Goal: Task Accomplishment & Management: Use online tool/utility

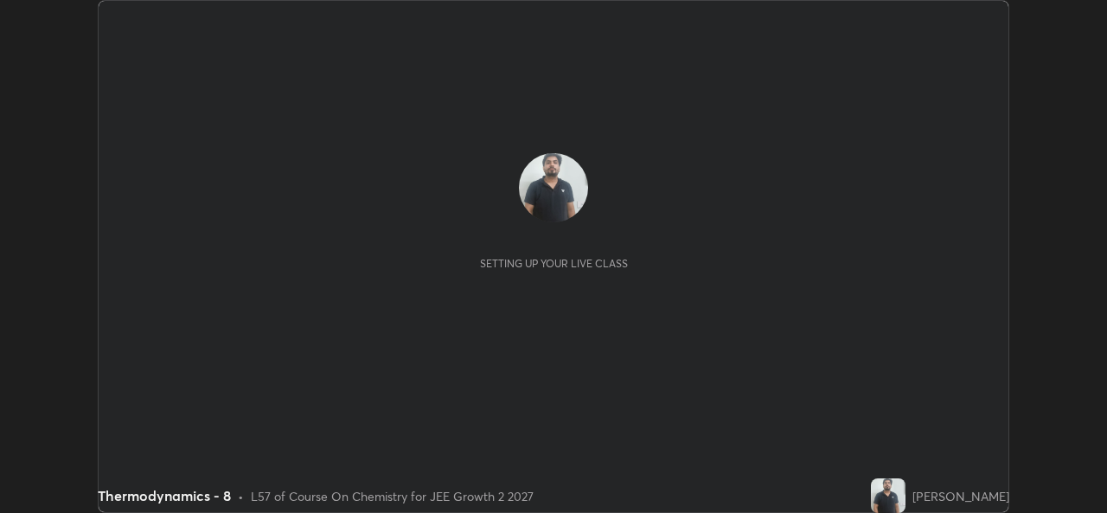
scroll to position [513, 1106]
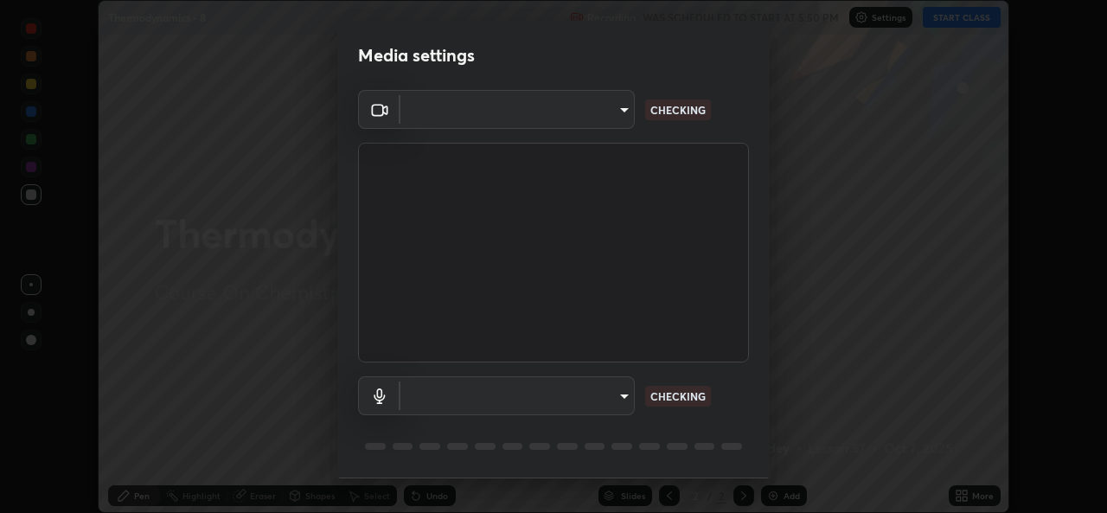
type input "de0b73f0980f6fa9b450921a8a2ec262589a733567298ed7cfed7de340c0f98a"
click at [574, 393] on body "Erase all Thermodynamics - 8 Recording WAS SCHEDULED TO START AT 5:50 PM Settin…" at bounding box center [553, 256] width 1107 height 513
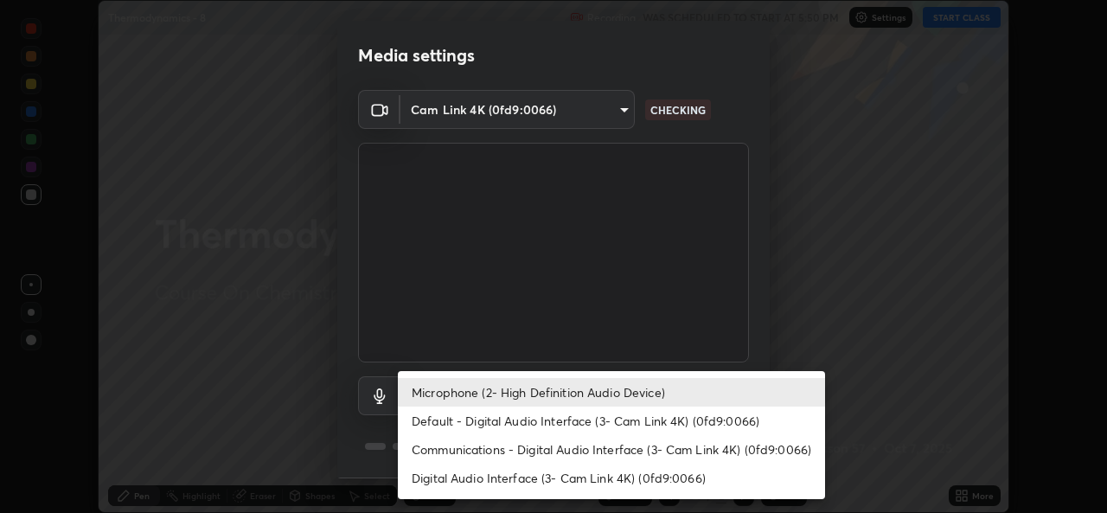
click at [486, 438] on li "Communications - Digital Audio Interface (3- Cam Link 4K) (0fd9:0066)" at bounding box center [611, 449] width 427 height 29
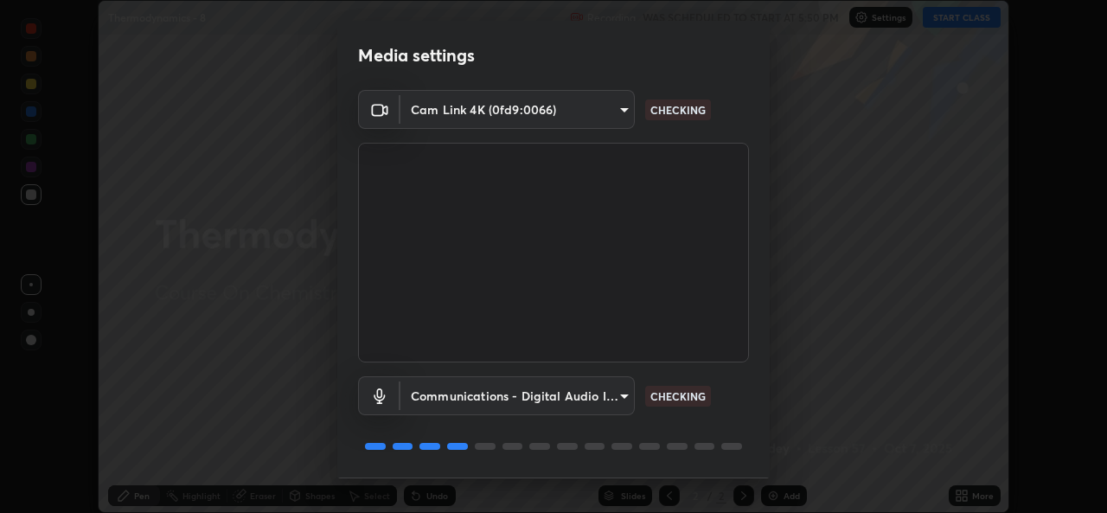
click at [500, 397] on body "Erase all Thermodynamics - 8 Recording WAS SCHEDULED TO START AT 5:50 PM Settin…" at bounding box center [553, 256] width 1107 height 513
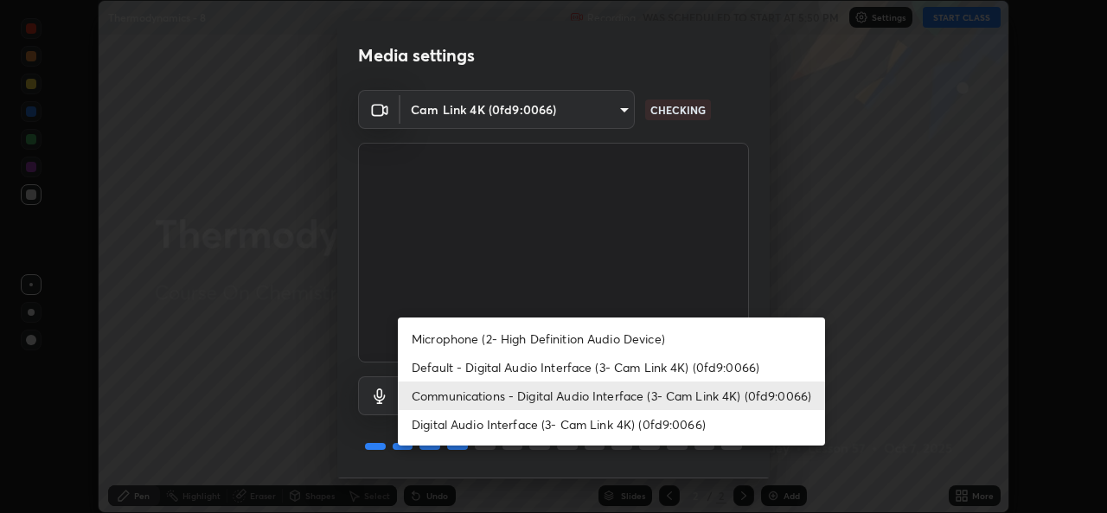
click at [490, 336] on li "Microphone (2- High Definition Audio Device)" at bounding box center [611, 338] width 427 height 29
type input "ee5451cd7f557f866d24f5efd5cc95f4e676077231587f00bc09c28defbb90f9"
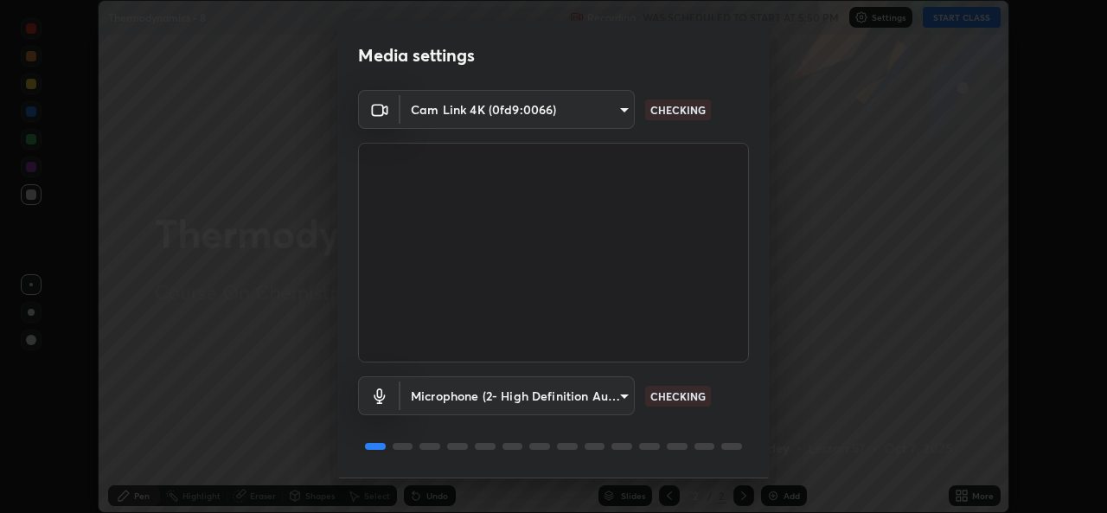
scroll to position [54, 0]
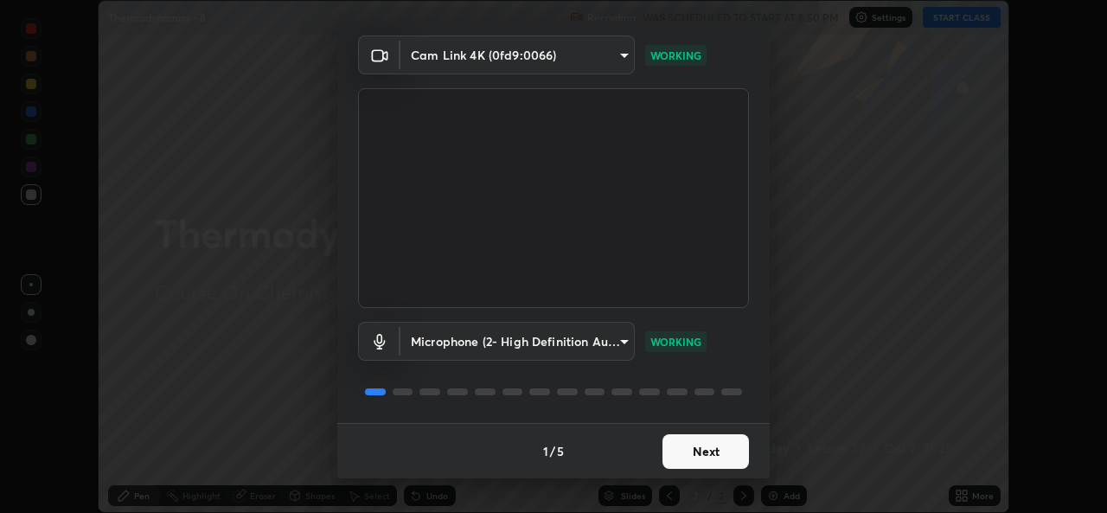
click at [713, 449] on button "Next" at bounding box center [706, 451] width 86 height 35
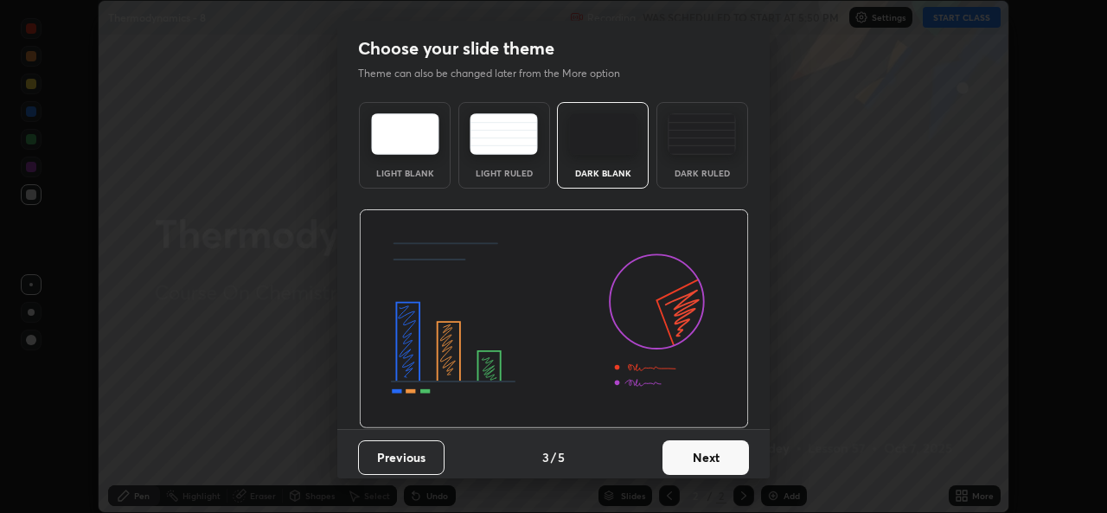
click at [724, 453] on button "Next" at bounding box center [706, 457] width 86 height 35
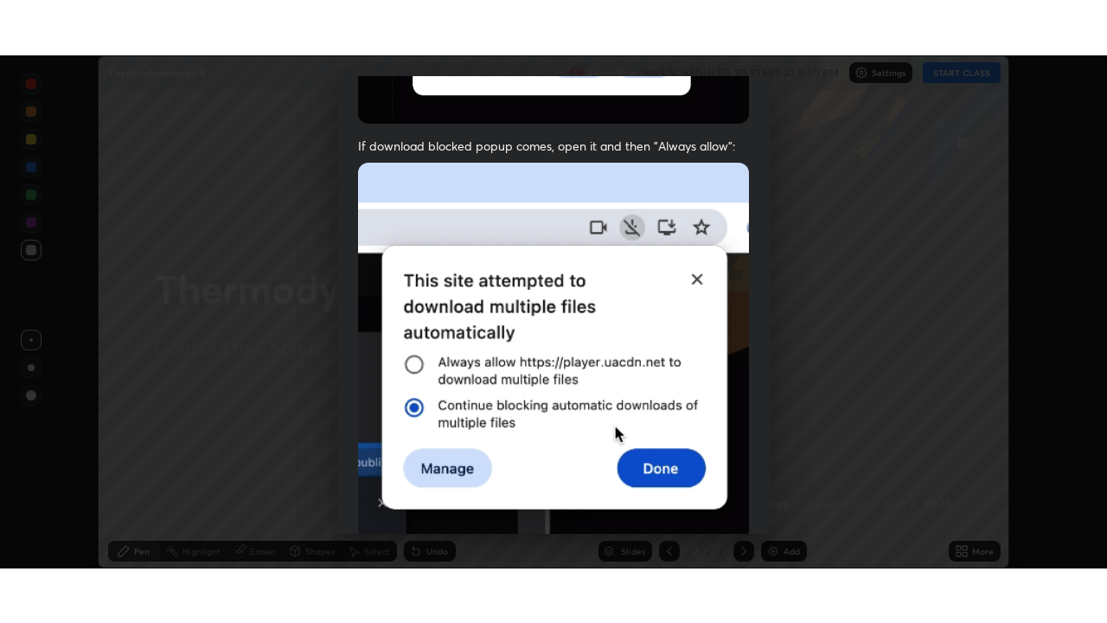
scroll to position [407, 0]
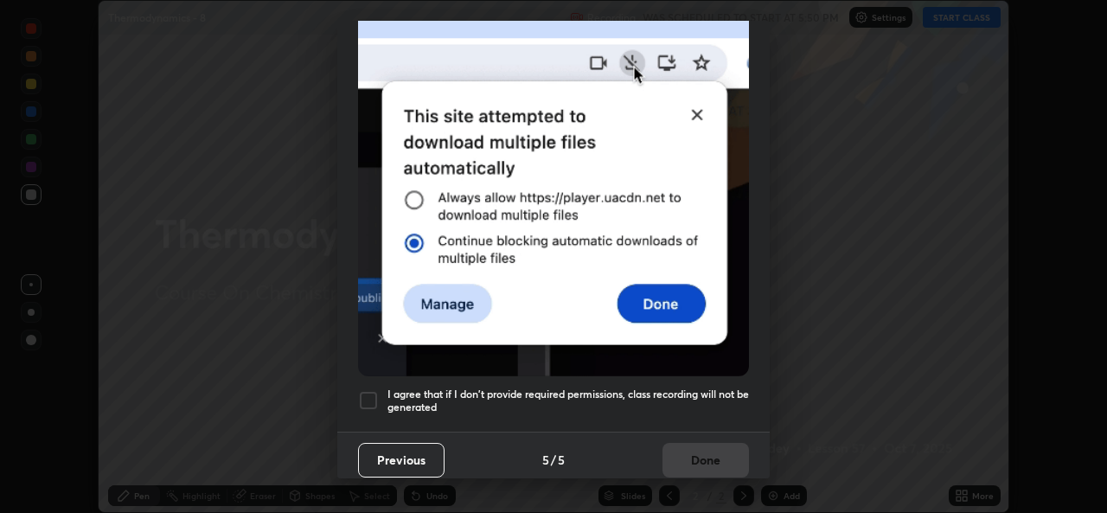
click at [374, 399] on div at bounding box center [368, 400] width 21 height 21
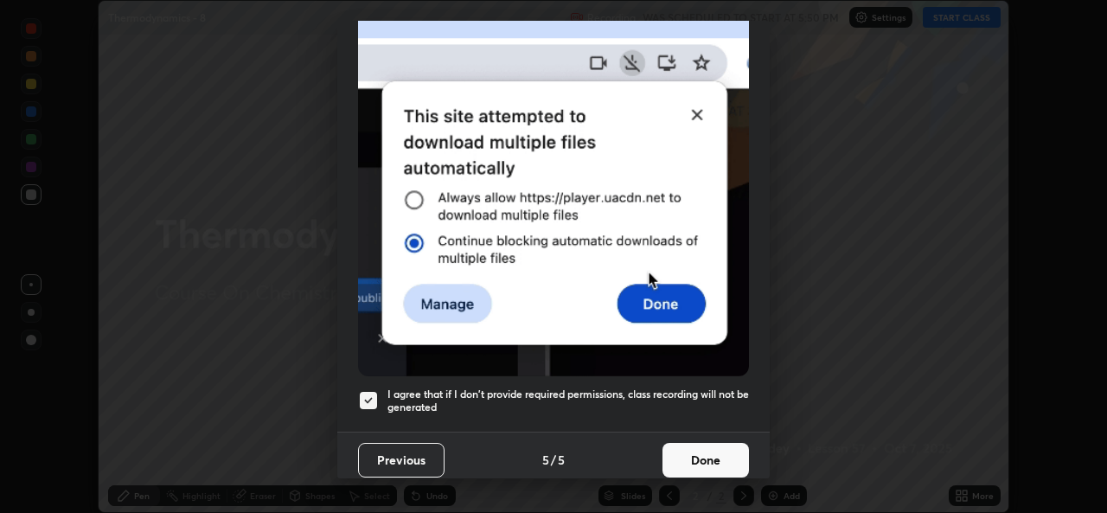
click at [728, 443] on button "Done" at bounding box center [706, 460] width 86 height 35
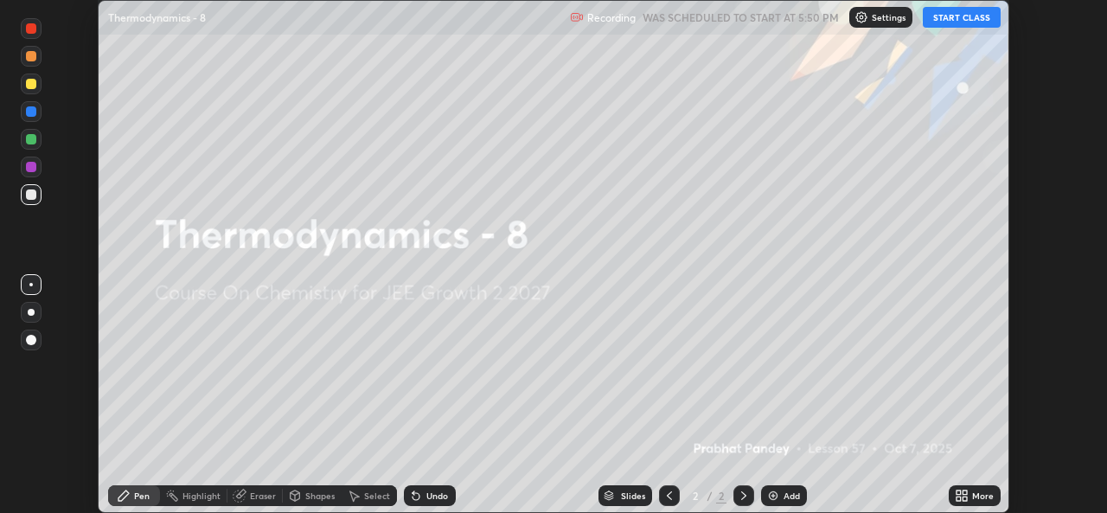
click at [958, 22] on button "START CLASS" at bounding box center [962, 17] width 78 height 21
click at [970, 495] on div "More" at bounding box center [975, 495] width 52 height 21
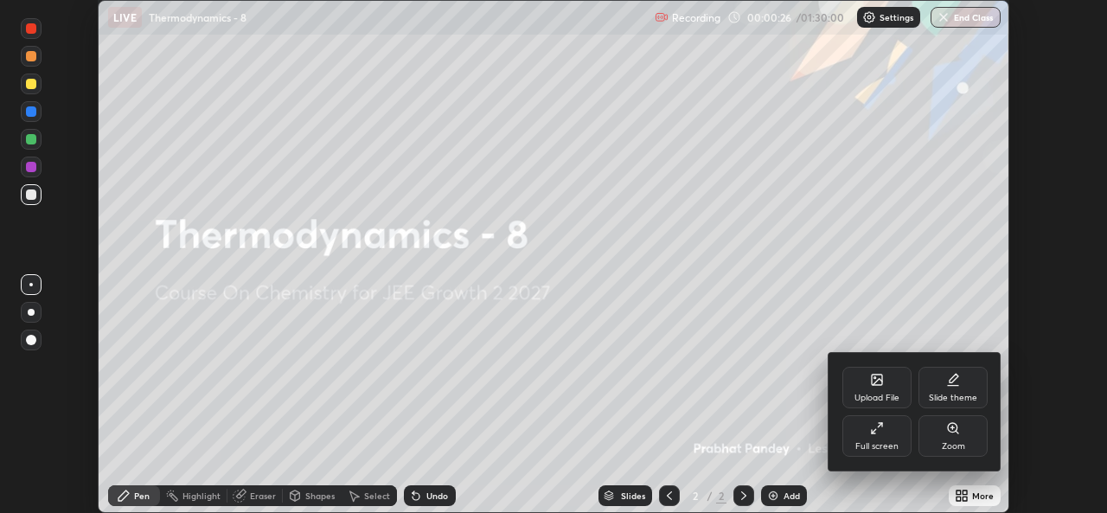
click at [895, 445] on div "Full screen" at bounding box center [876, 446] width 43 height 9
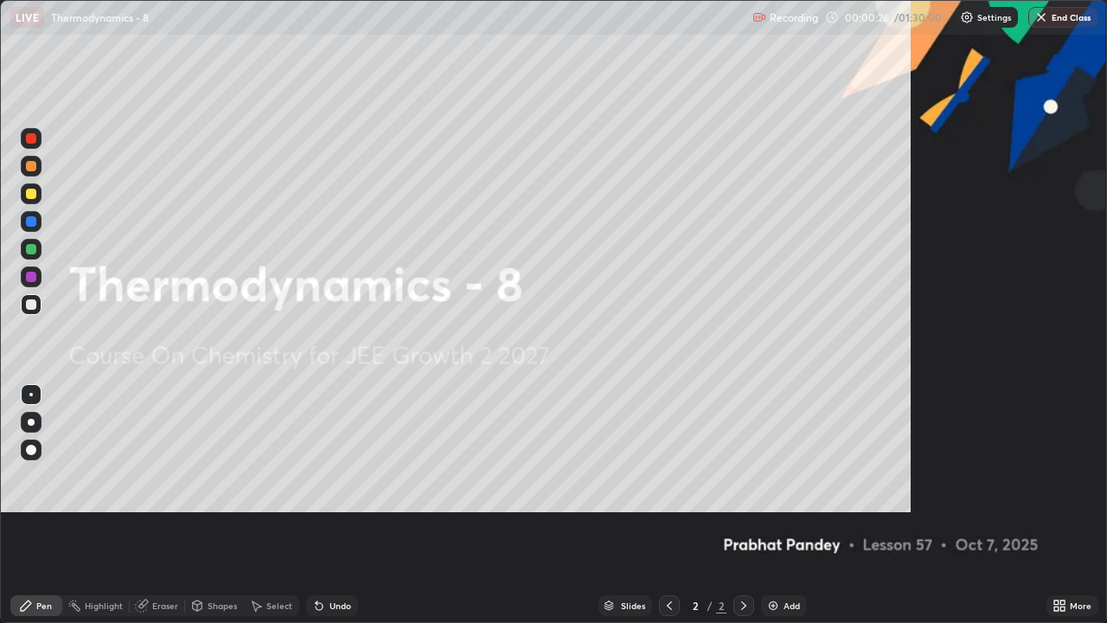
scroll to position [623, 1107]
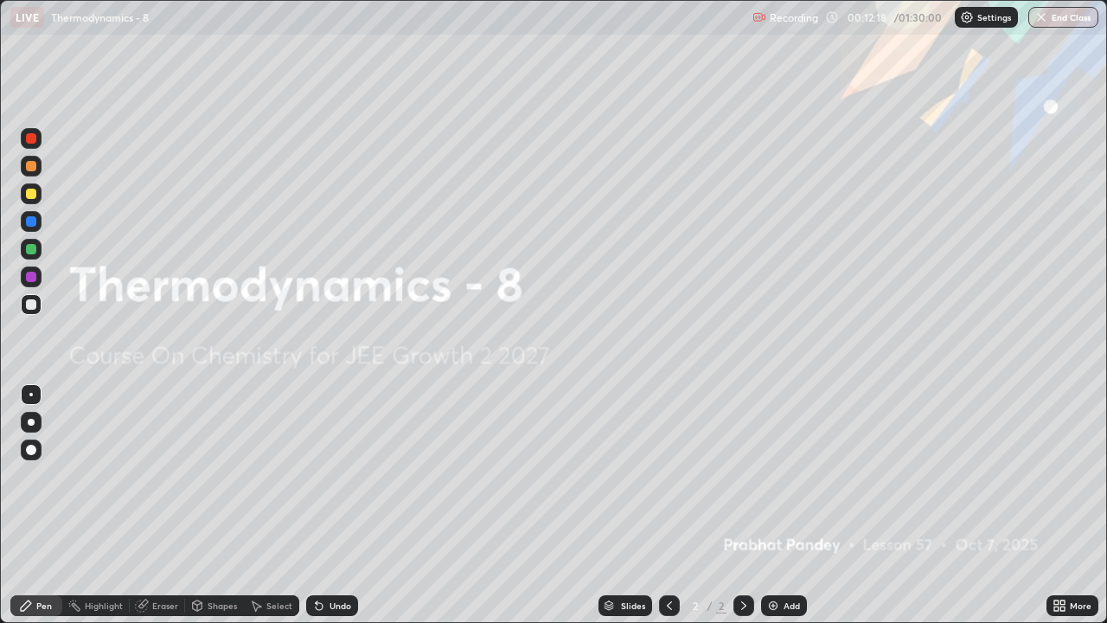
click at [772, 512] on img at bounding box center [773, 606] width 14 height 14
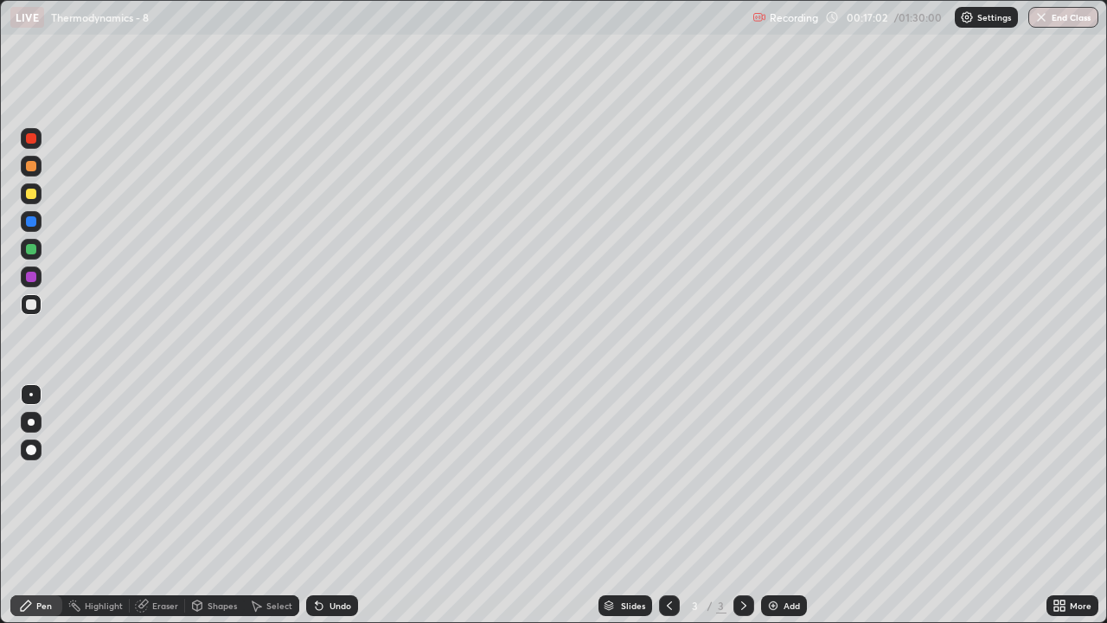
click at [32, 170] on div at bounding box center [31, 166] width 10 height 10
click at [39, 302] on div at bounding box center [31, 304] width 21 height 21
click at [32, 308] on div at bounding box center [31, 304] width 10 height 10
click at [772, 512] on img at bounding box center [773, 606] width 14 height 14
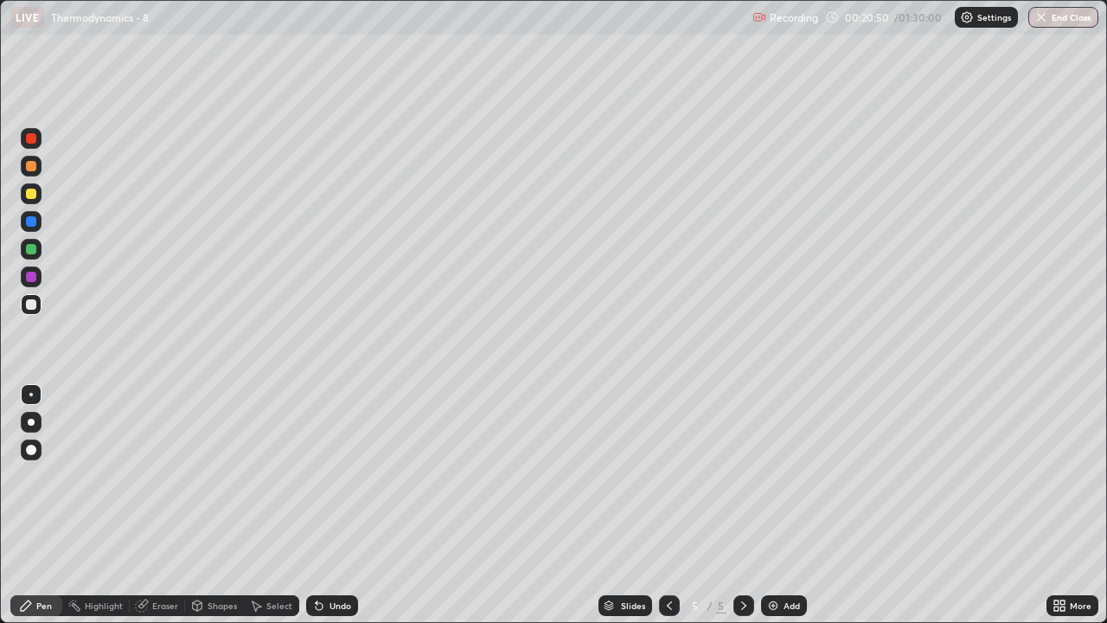
click at [668, 512] on icon at bounding box center [670, 606] width 14 height 14
click at [669, 512] on icon at bounding box center [669, 605] width 5 height 9
click at [39, 195] on div at bounding box center [31, 193] width 21 height 21
click at [41, 305] on div at bounding box center [31, 304] width 21 height 21
click at [32, 165] on div at bounding box center [31, 166] width 10 height 10
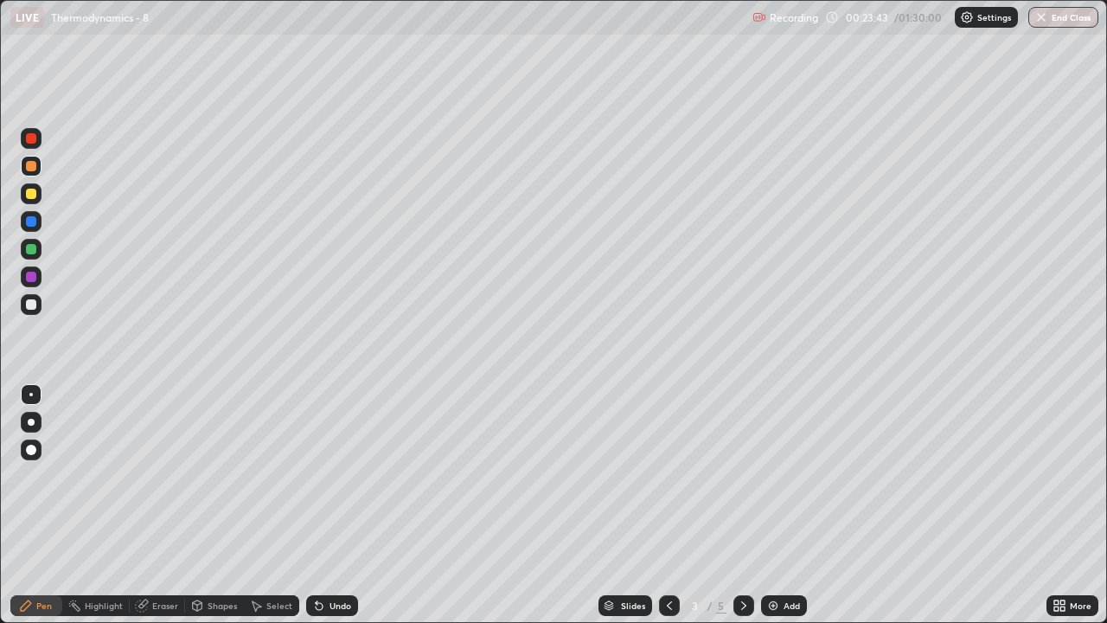
click at [35, 305] on div at bounding box center [31, 304] width 10 height 10
click at [28, 164] on div at bounding box center [31, 166] width 10 height 10
click at [164, 512] on div "Eraser" at bounding box center [165, 605] width 26 height 9
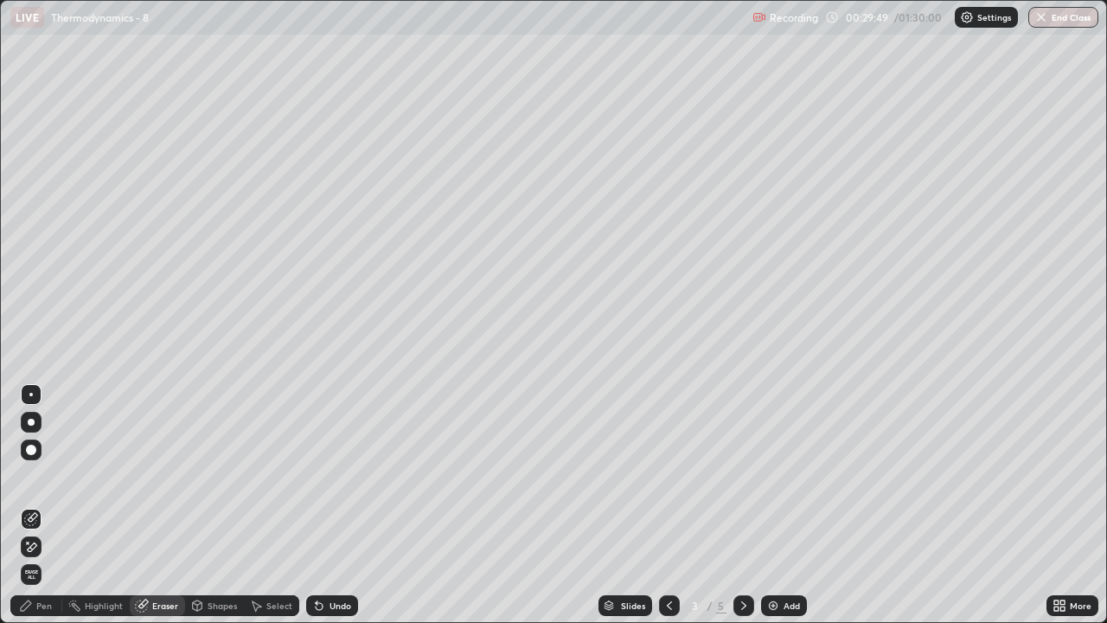
click at [339, 512] on div "Undo" at bounding box center [332, 605] width 52 height 21
click at [38, 512] on div "Pen" at bounding box center [44, 605] width 16 height 9
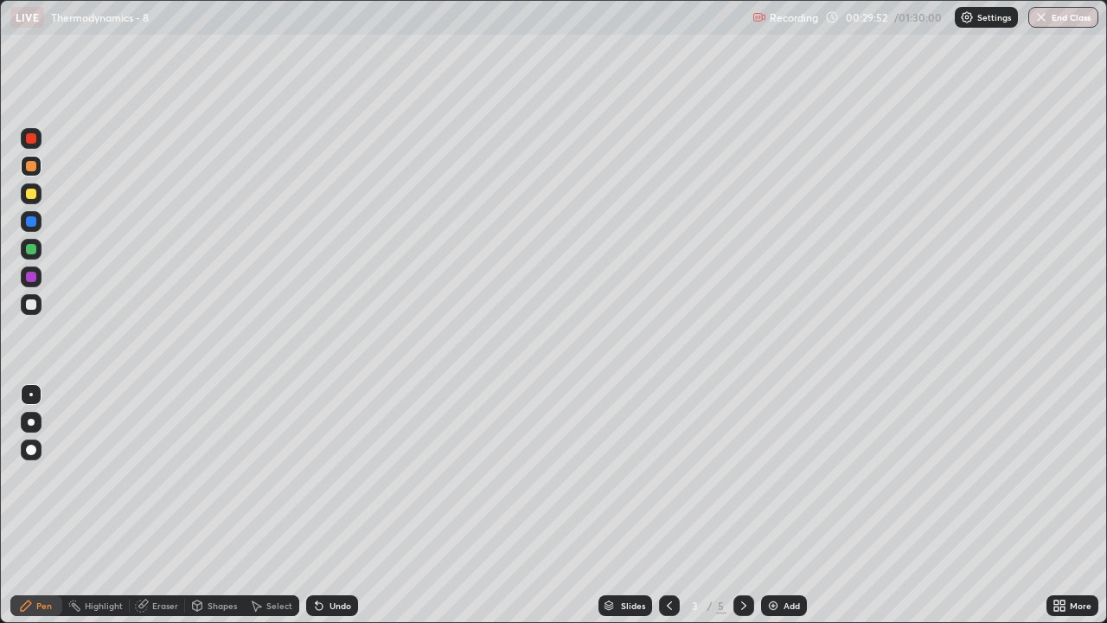
click at [35, 197] on div at bounding box center [31, 194] width 10 height 10
click at [746, 512] on icon at bounding box center [744, 606] width 14 height 14
click at [31, 306] on div at bounding box center [31, 304] width 10 height 10
click at [317, 512] on icon at bounding box center [319, 606] width 7 height 7
click at [325, 512] on div "Undo" at bounding box center [332, 605] width 52 height 21
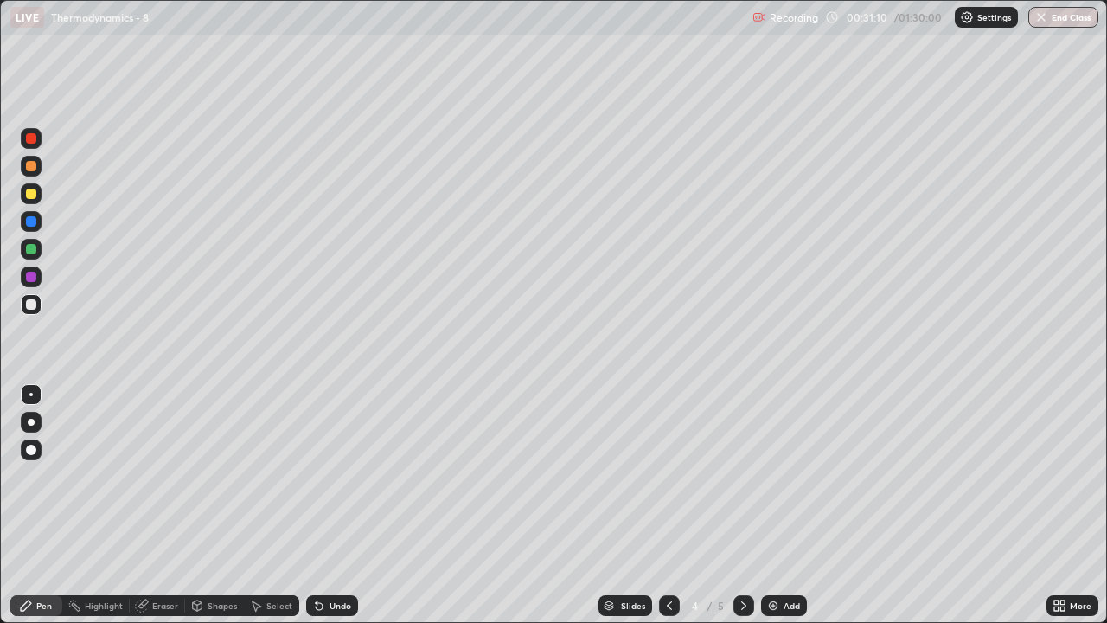
click at [330, 512] on div "Undo" at bounding box center [341, 605] width 22 height 9
click at [326, 512] on div "Undo" at bounding box center [332, 605] width 52 height 21
click at [325, 512] on div "Undo" at bounding box center [332, 605] width 52 height 21
click at [324, 512] on div "Undo" at bounding box center [332, 605] width 52 height 21
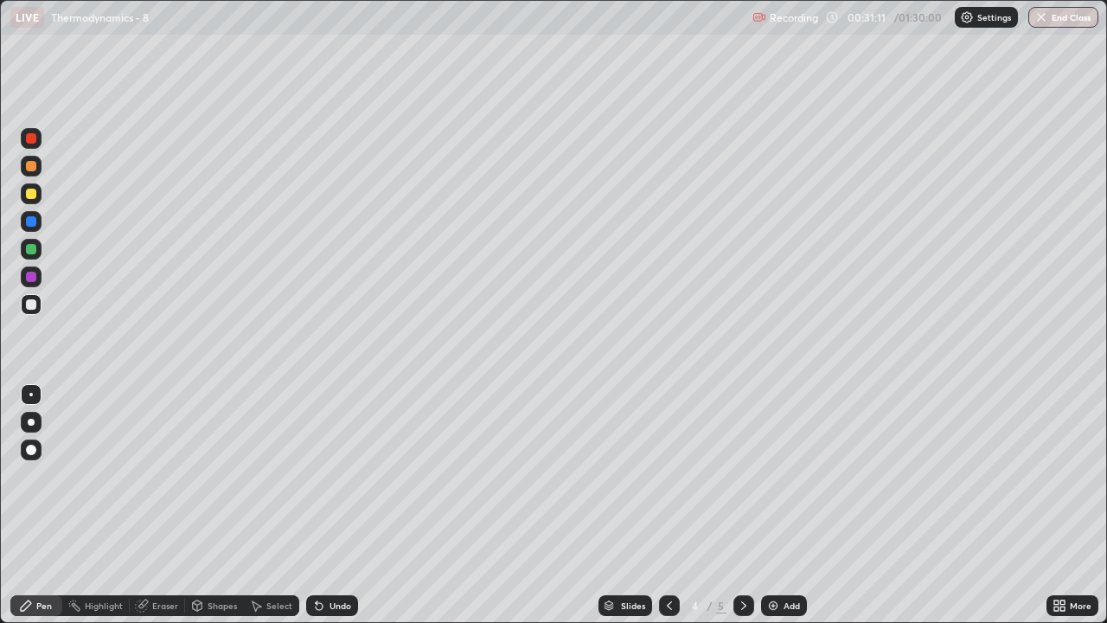
click at [330, 512] on div "Undo" at bounding box center [341, 605] width 22 height 9
click at [669, 512] on icon at bounding box center [670, 606] width 14 height 14
click at [744, 512] on icon at bounding box center [744, 606] width 14 height 14
click at [342, 512] on div "Undo" at bounding box center [332, 605] width 52 height 21
click at [339, 512] on div "Undo" at bounding box center [341, 605] width 22 height 9
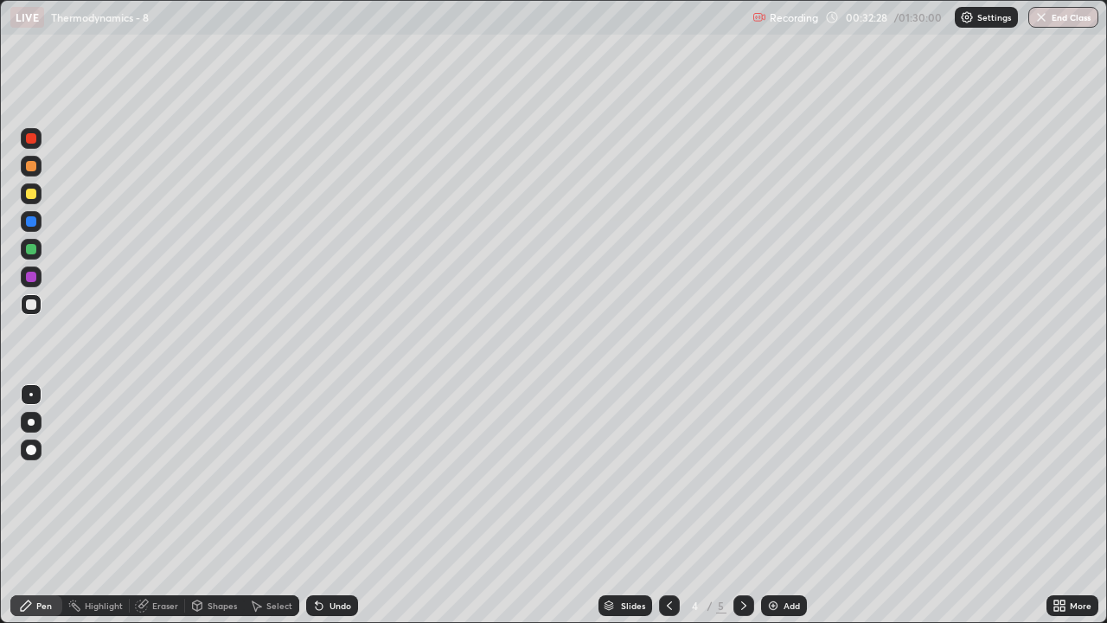
click at [32, 195] on div at bounding box center [31, 194] width 10 height 10
click at [33, 249] on div at bounding box center [31, 249] width 10 height 10
click at [669, 512] on icon at bounding box center [670, 606] width 14 height 14
click at [742, 512] on icon at bounding box center [743, 605] width 5 height 9
click at [32, 306] on div at bounding box center [31, 304] width 10 height 10
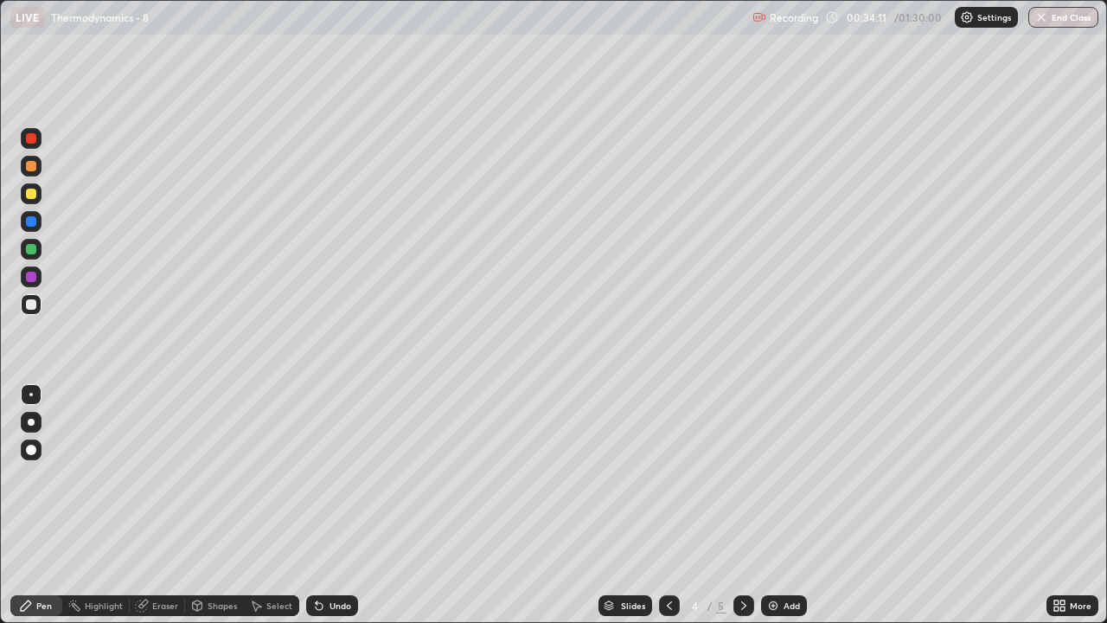
click at [330, 512] on div "Undo" at bounding box center [341, 605] width 22 height 9
click at [669, 512] on icon at bounding box center [669, 605] width 5 height 9
click at [749, 512] on icon at bounding box center [744, 606] width 14 height 14
click at [668, 512] on icon at bounding box center [670, 606] width 14 height 14
click at [745, 512] on icon at bounding box center [744, 606] width 14 height 14
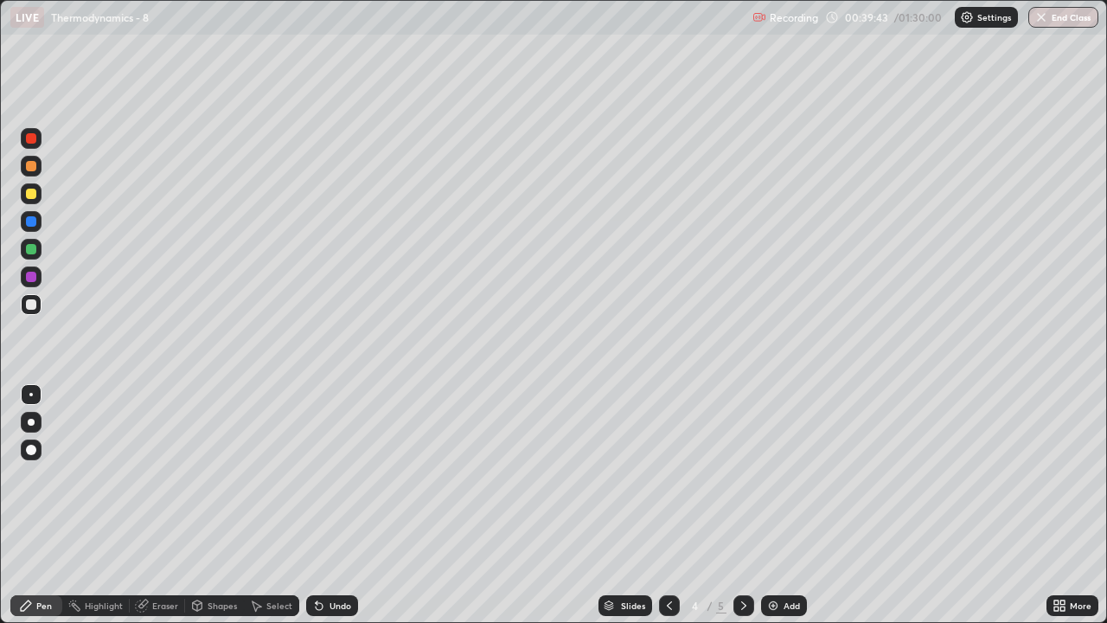
click at [742, 512] on icon at bounding box center [744, 606] width 14 height 14
click at [668, 512] on icon at bounding box center [670, 606] width 14 height 14
click at [773, 512] on img at bounding box center [773, 606] width 14 height 14
click at [330, 512] on div "Undo" at bounding box center [341, 605] width 22 height 9
click at [337, 512] on div "Undo" at bounding box center [341, 605] width 22 height 9
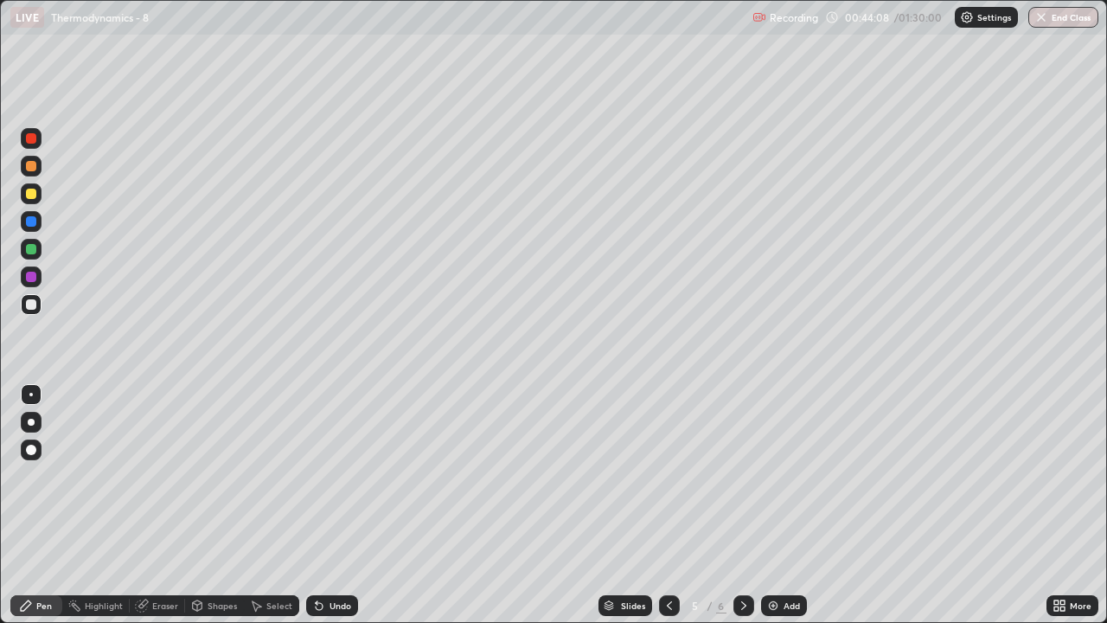
click at [351, 512] on div "Undo" at bounding box center [332, 605] width 52 height 21
click at [349, 512] on div "Undo" at bounding box center [332, 605] width 52 height 21
click at [347, 512] on div "Undo" at bounding box center [341, 605] width 22 height 9
click at [338, 512] on div "Undo" at bounding box center [332, 605] width 52 height 21
click at [330, 512] on div "Undo" at bounding box center [332, 605] width 52 height 21
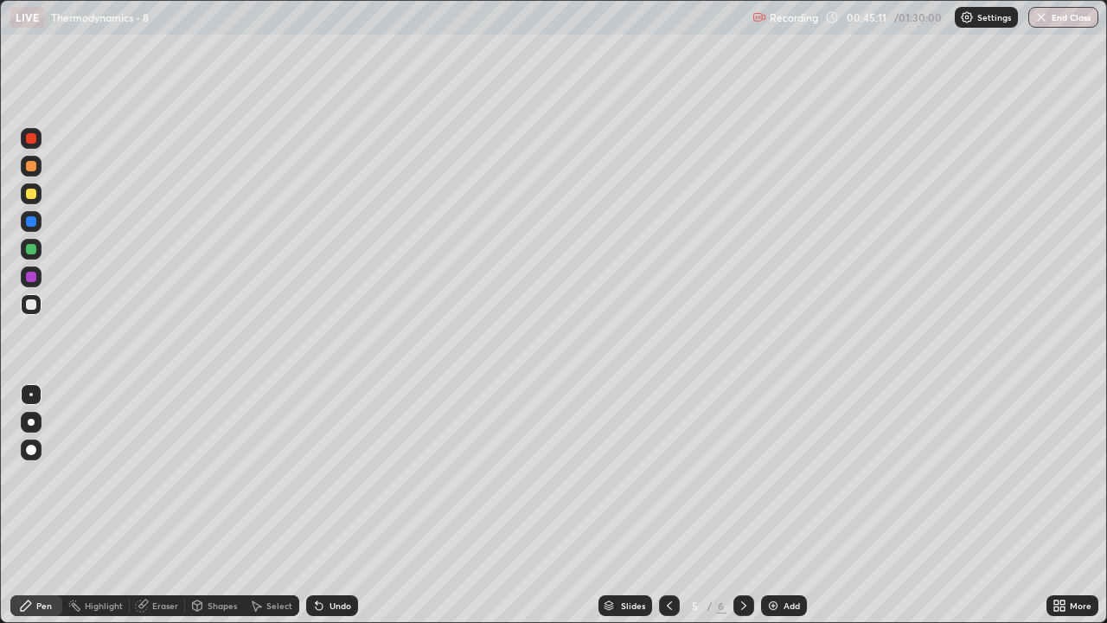
click at [341, 512] on div "Undo" at bounding box center [341, 605] width 22 height 9
click at [774, 512] on img at bounding box center [773, 606] width 14 height 14
click at [670, 512] on icon at bounding box center [670, 606] width 14 height 14
click at [745, 512] on icon at bounding box center [744, 606] width 14 height 14
click at [31, 169] on div at bounding box center [31, 166] width 10 height 10
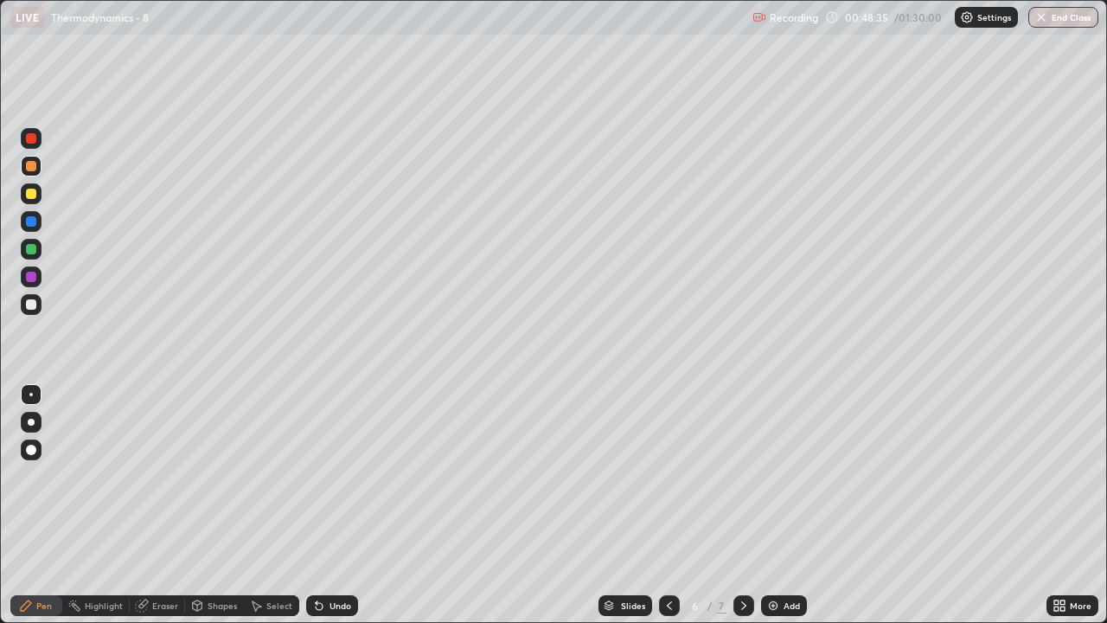
click at [32, 304] on div at bounding box center [31, 304] width 10 height 10
click at [30, 247] on div at bounding box center [31, 249] width 10 height 10
click at [32, 304] on div at bounding box center [31, 304] width 10 height 10
click at [29, 190] on div at bounding box center [31, 194] width 10 height 10
click at [30, 306] on div at bounding box center [31, 304] width 10 height 10
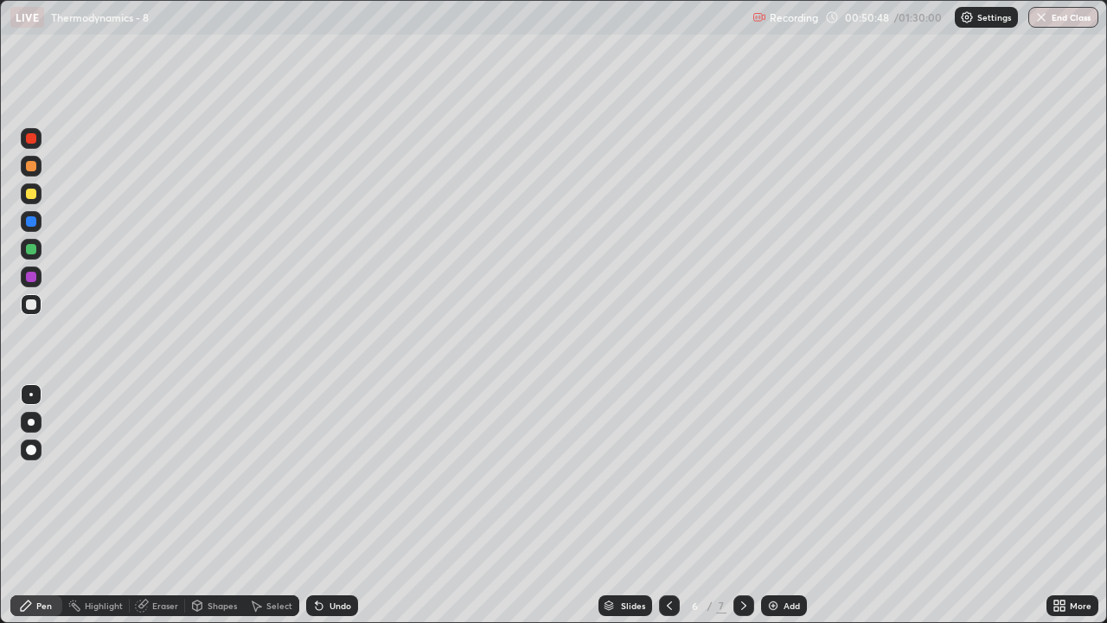
click at [32, 166] on div at bounding box center [31, 166] width 10 height 10
click at [38, 300] on div at bounding box center [31, 304] width 21 height 21
click at [172, 512] on div "Eraser" at bounding box center [165, 605] width 26 height 9
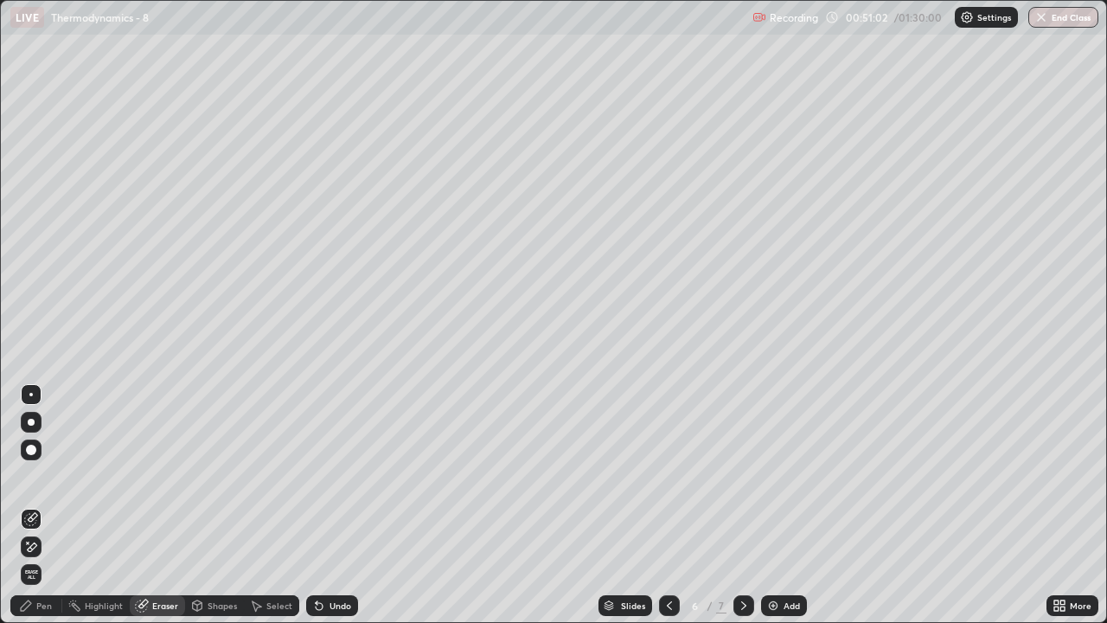
click at [42, 512] on div "Pen" at bounding box center [44, 605] width 16 height 9
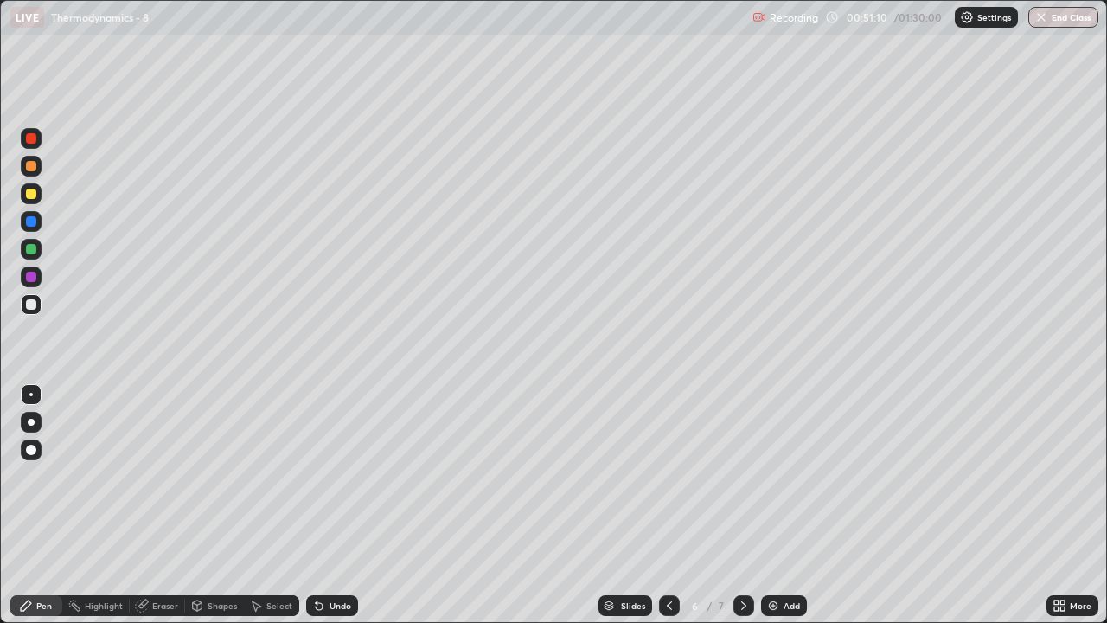
click at [171, 512] on div "Eraser" at bounding box center [165, 605] width 26 height 9
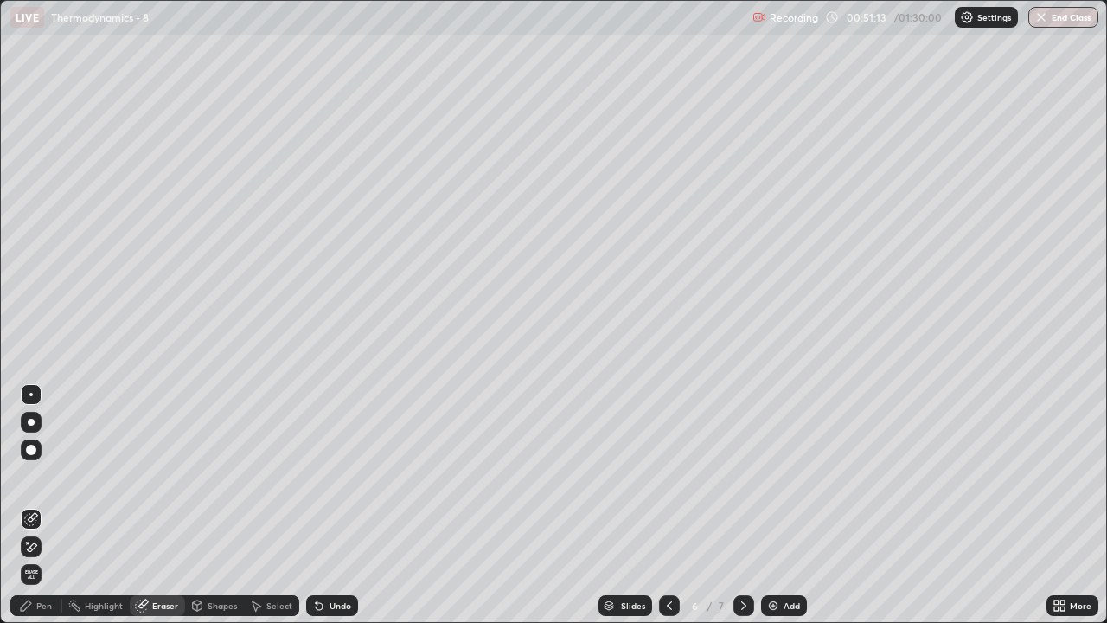
click at [48, 512] on div "Pen" at bounding box center [44, 605] width 16 height 9
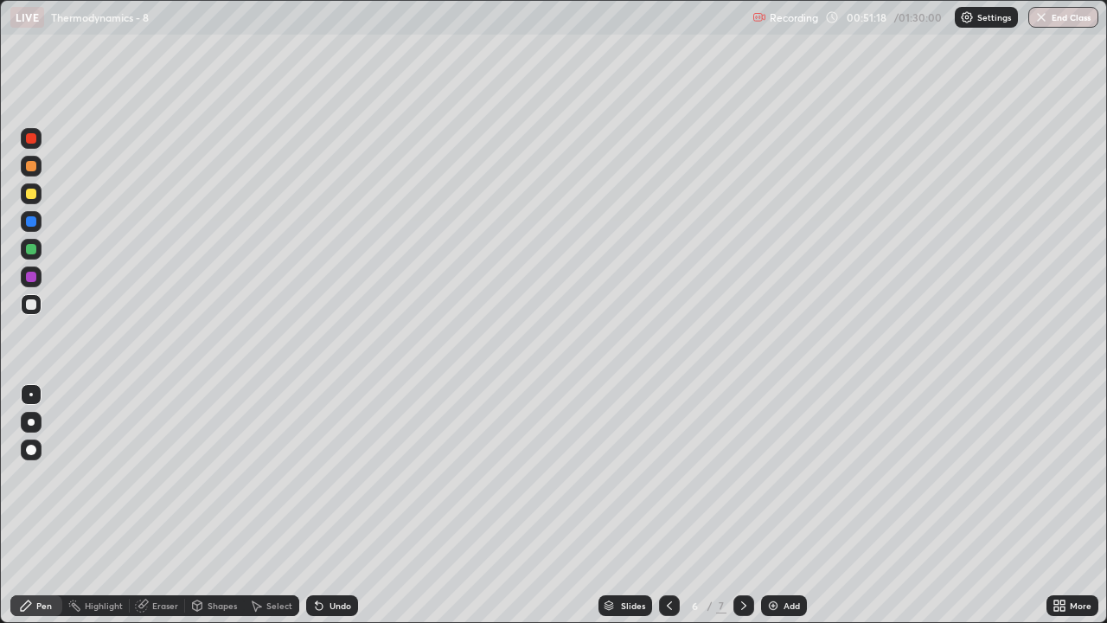
click at [330, 512] on div "Undo" at bounding box center [341, 605] width 22 height 9
click at [38, 167] on div at bounding box center [31, 166] width 21 height 21
click at [607, 32] on div "LIVE Thermodynamics - 8" at bounding box center [377, 17] width 735 height 35
click at [625, 31] on div "LIVE Thermodynamics - 8" at bounding box center [377, 17] width 735 height 35
click at [621, 30] on div "LIVE Thermodynamics - 8" at bounding box center [377, 17] width 735 height 35
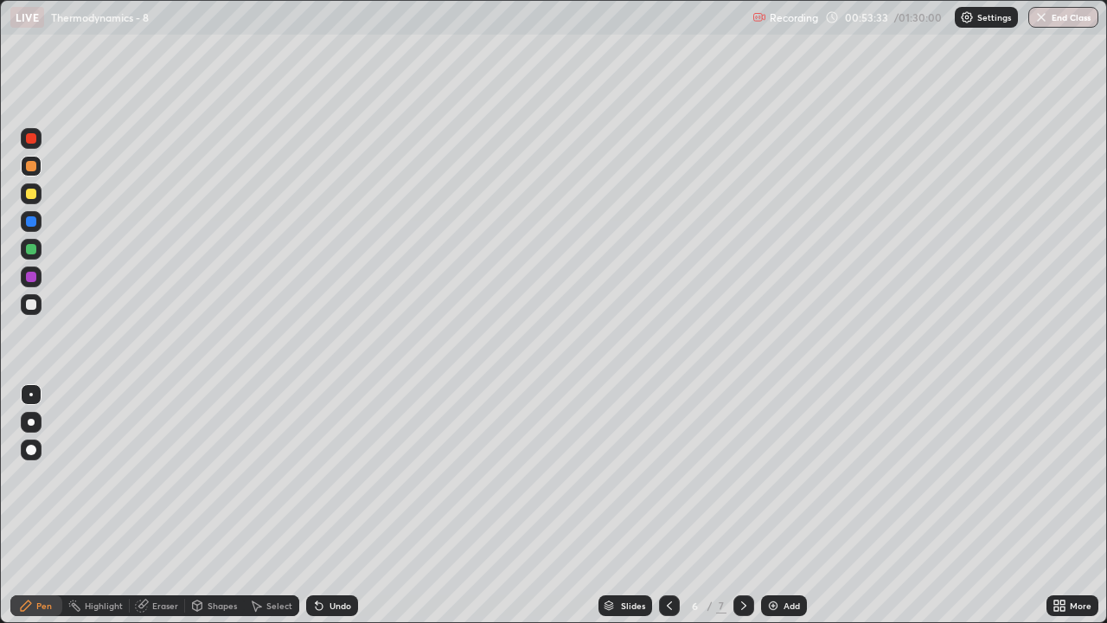
click at [40, 305] on div at bounding box center [31, 304] width 21 height 21
click at [30, 167] on div at bounding box center [31, 166] width 10 height 10
click at [29, 194] on div at bounding box center [31, 194] width 10 height 10
click at [323, 512] on icon at bounding box center [319, 606] width 14 height 14
click at [32, 250] on div at bounding box center [31, 249] width 10 height 10
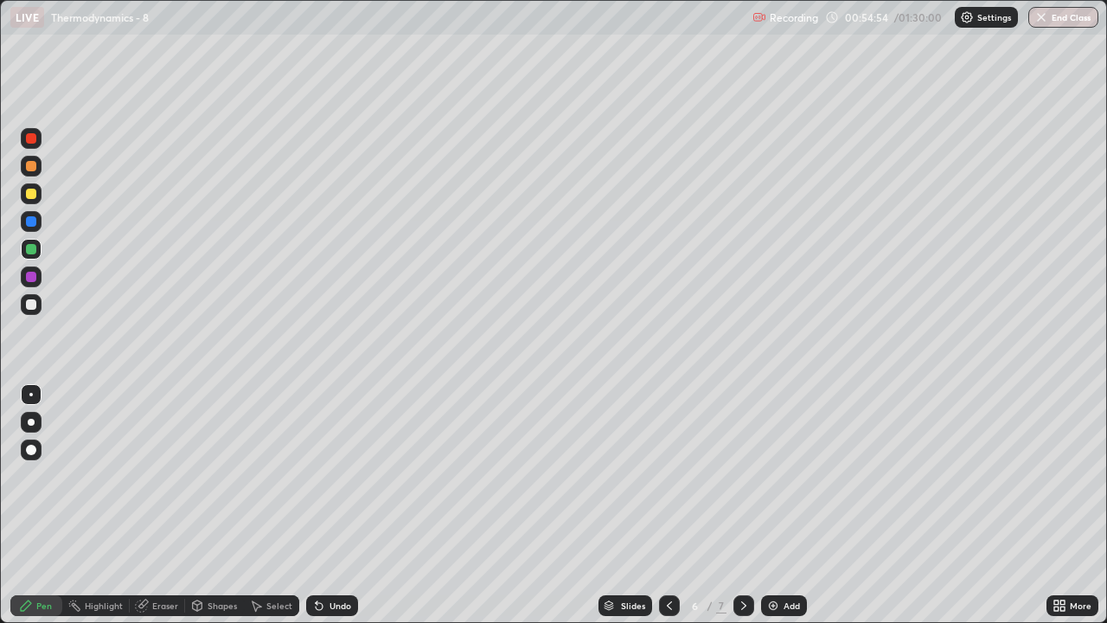
click at [34, 220] on div at bounding box center [31, 221] width 10 height 10
click at [30, 277] on div at bounding box center [31, 277] width 10 height 10
click at [33, 304] on div at bounding box center [31, 304] width 10 height 10
click at [336, 512] on div "Undo" at bounding box center [332, 605] width 52 height 21
click at [32, 194] on div at bounding box center [31, 194] width 10 height 10
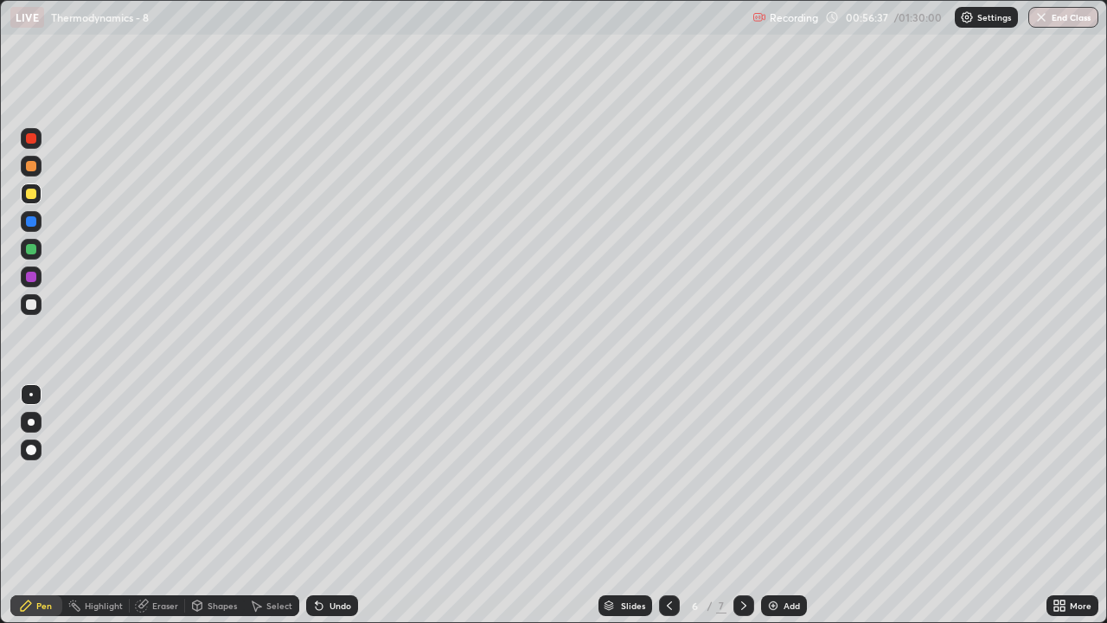
click at [29, 250] on div at bounding box center [31, 249] width 10 height 10
click at [324, 512] on div "Undo" at bounding box center [332, 605] width 52 height 21
click at [330, 512] on div "Undo" at bounding box center [341, 605] width 22 height 9
click at [668, 512] on icon at bounding box center [670, 606] width 14 height 14
click at [742, 512] on icon at bounding box center [744, 606] width 14 height 14
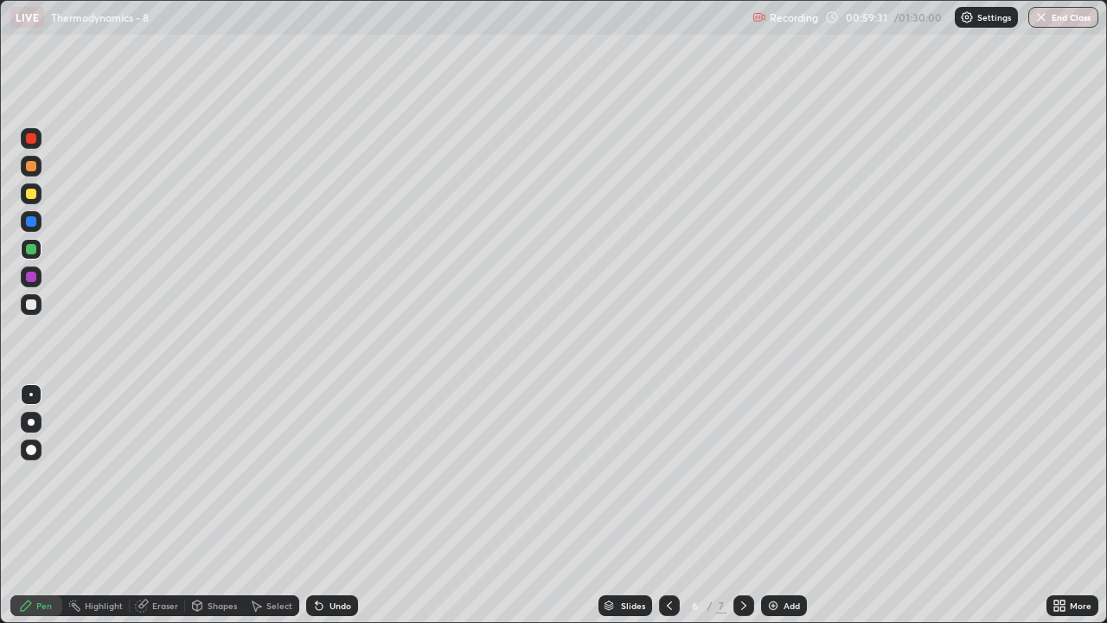
click at [39, 161] on div at bounding box center [31, 166] width 21 height 21
click at [742, 512] on icon at bounding box center [744, 606] width 14 height 14
click at [676, 512] on div at bounding box center [669, 605] width 21 height 21
click at [769, 512] on img at bounding box center [773, 606] width 14 height 14
click at [34, 311] on div at bounding box center [31, 304] width 21 height 21
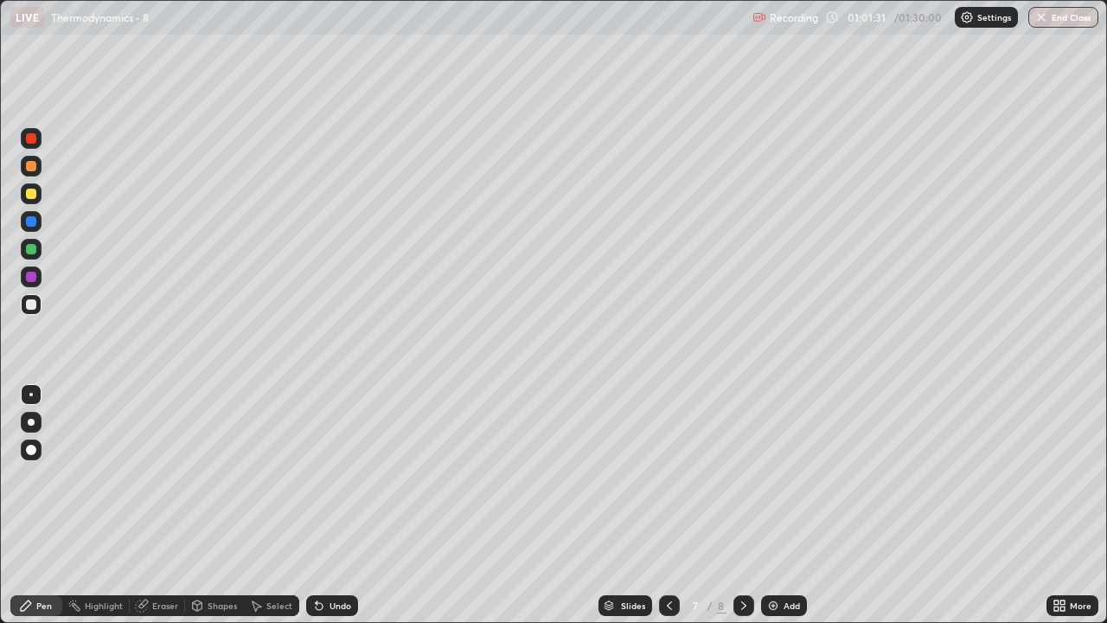
click at [343, 512] on div "Undo" at bounding box center [328, 605] width 59 height 35
click at [628, 512] on div "Slides" at bounding box center [633, 605] width 24 height 9
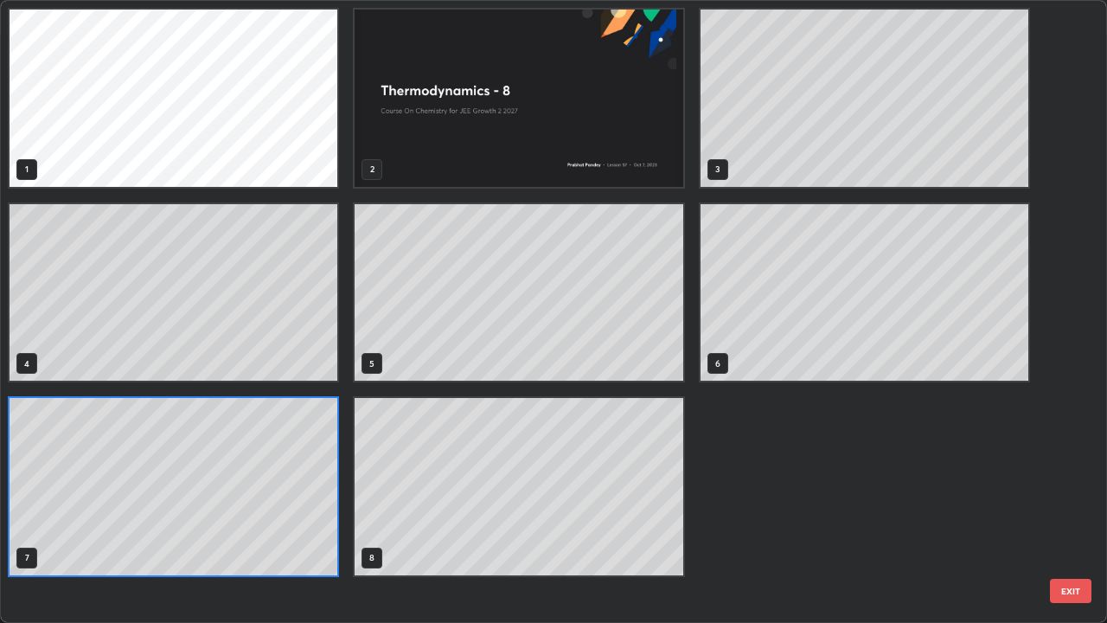
scroll to position [616, 1097]
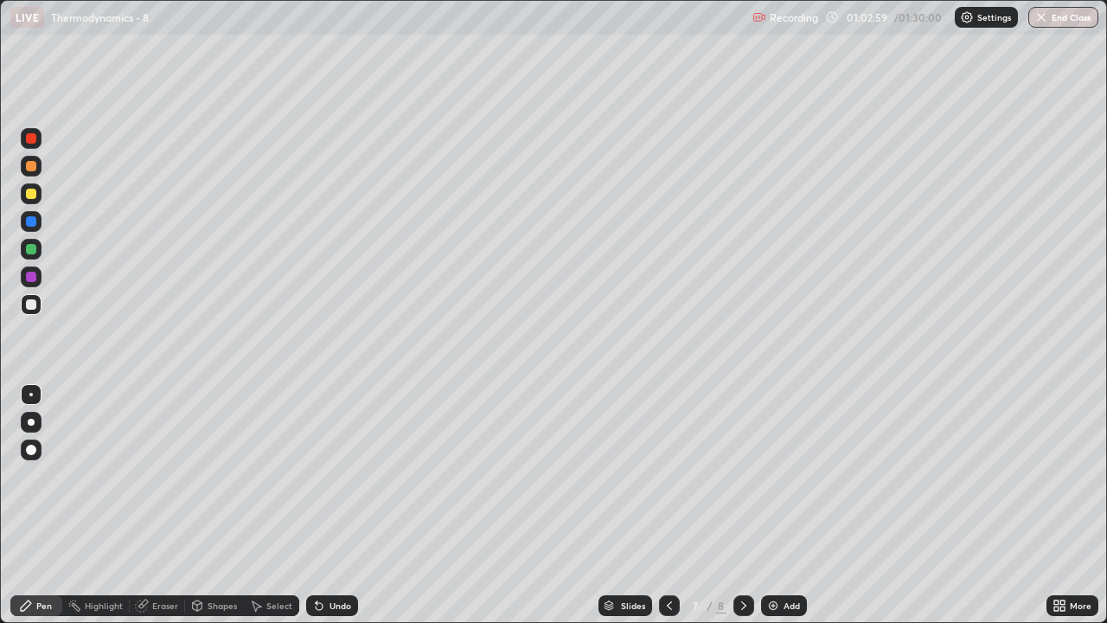
click at [29, 170] on div at bounding box center [31, 166] width 10 height 10
click at [31, 303] on div at bounding box center [31, 304] width 10 height 10
click at [625, 512] on div "Slides" at bounding box center [633, 605] width 24 height 9
click at [37, 203] on div at bounding box center [31, 194] width 21 height 28
click at [32, 192] on div at bounding box center [31, 194] width 10 height 10
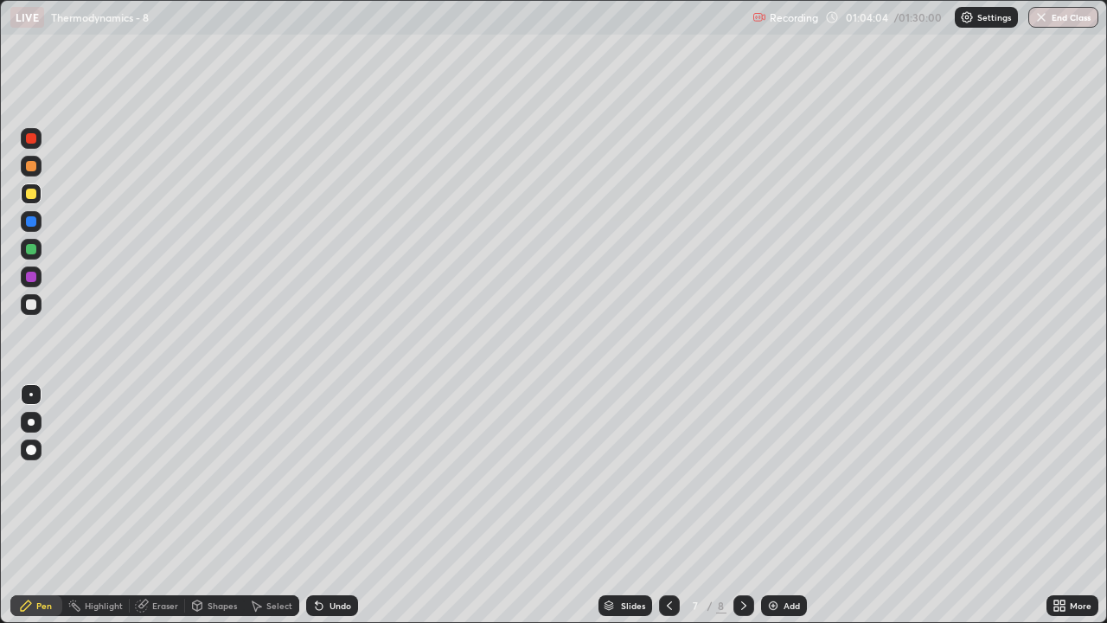
click at [30, 250] on div at bounding box center [31, 249] width 10 height 10
click at [34, 305] on div at bounding box center [31, 304] width 10 height 10
click at [345, 512] on div "Undo" at bounding box center [332, 605] width 52 height 21
click at [37, 164] on div at bounding box center [31, 166] width 21 height 21
click at [668, 512] on icon at bounding box center [670, 606] width 14 height 14
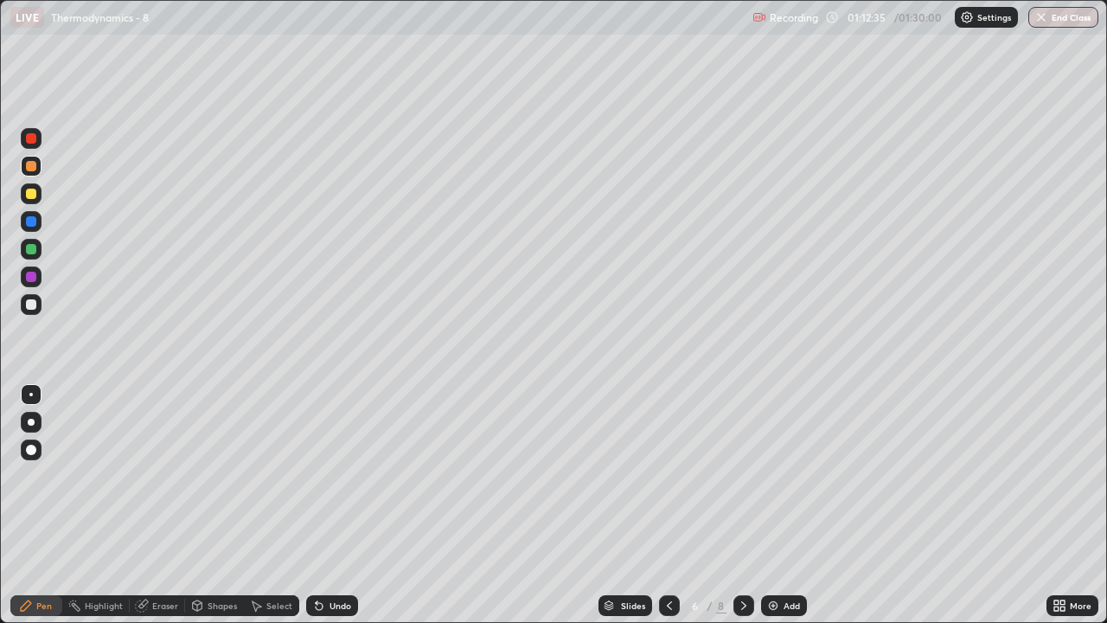
click at [32, 191] on div at bounding box center [31, 194] width 10 height 10
click at [28, 245] on div at bounding box center [31, 249] width 10 height 10
click at [740, 512] on icon at bounding box center [744, 606] width 14 height 14
click at [31, 201] on div at bounding box center [31, 193] width 21 height 21
click at [665, 512] on icon at bounding box center [670, 606] width 14 height 14
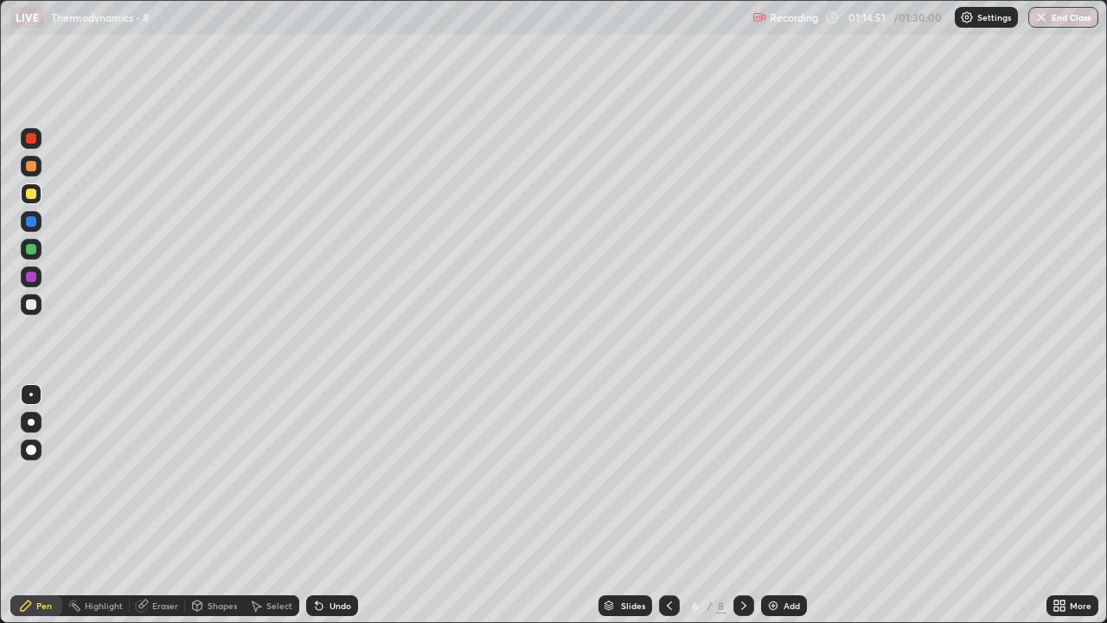
click at [633, 512] on div "Slides" at bounding box center [633, 605] width 24 height 9
click at [741, 512] on icon at bounding box center [744, 606] width 14 height 14
click at [743, 512] on icon at bounding box center [744, 606] width 14 height 14
click at [742, 512] on icon at bounding box center [744, 606] width 14 height 14
click at [745, 512] on icon at bounding box center [744, 606] width 14 height 14
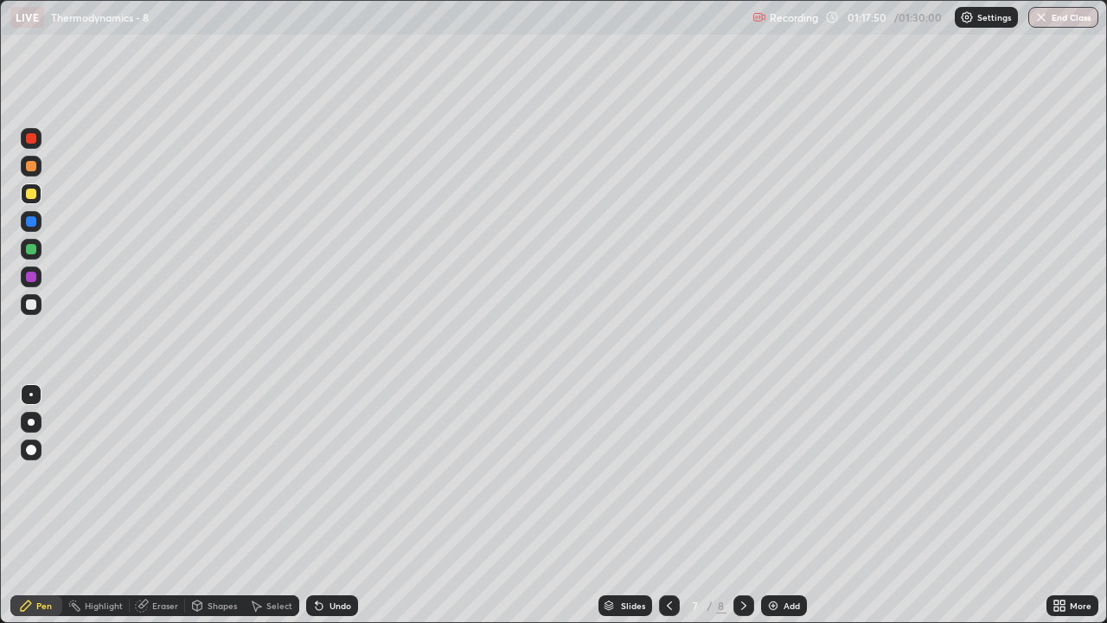
click at [625, 512] on div "Slides" at bounding box center [633, 605] width 24 height 9
click at [330, 512] on div "Undo" at bounding box center [341, 605] width 22 height 9
click at [92, 512] on div "Highlight" at bounding box center [104, 605] width 38 height 9
click at [26, 512] on icon at bounding box center [26, 606] width 14 height 14
click at [330, 512] on div "Undo" at bounding box center [341, 605] width 22 height 9
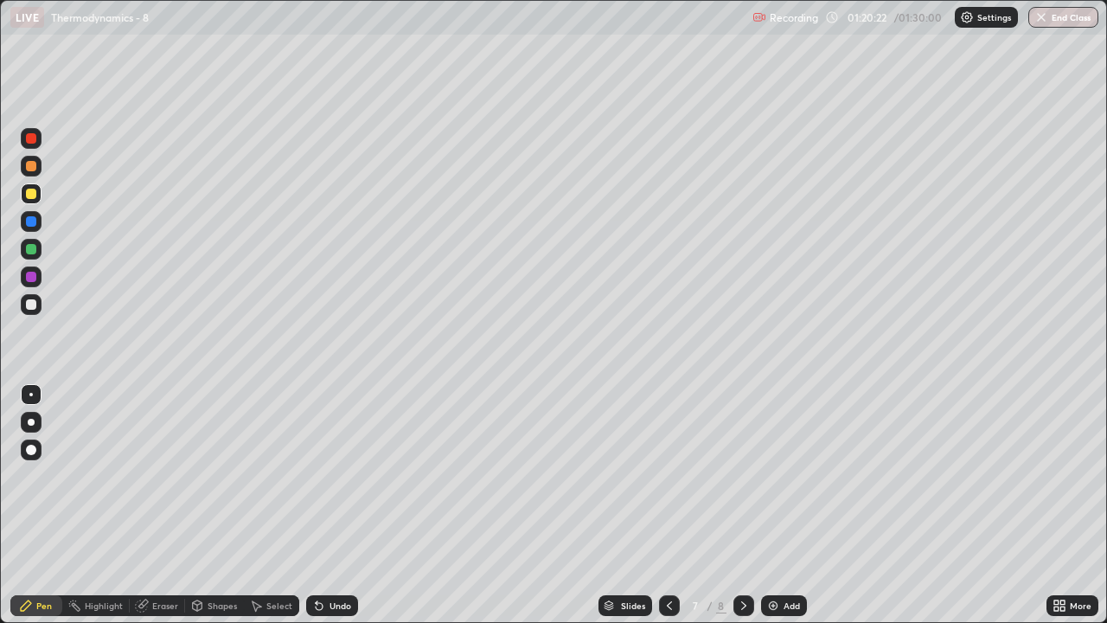
click at [330, 512] on div "Undo" at bounding box center [341, 605] width 22 height 9
click at [319, 512] on icon at bounding box center [319, 606] width 7 height 7
click at [1075, 14] on button "End Class" at bounding box center [1063, 17] width 70 height 21
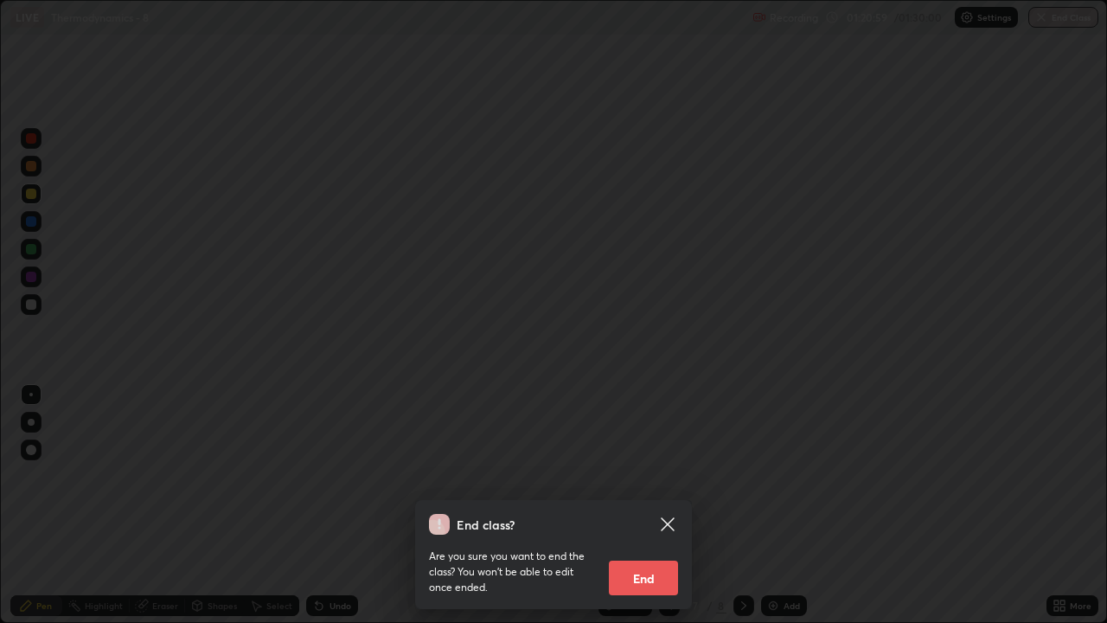
click at [645, 512] on button "End" at bounding box center [643, 577] width 69 height 35
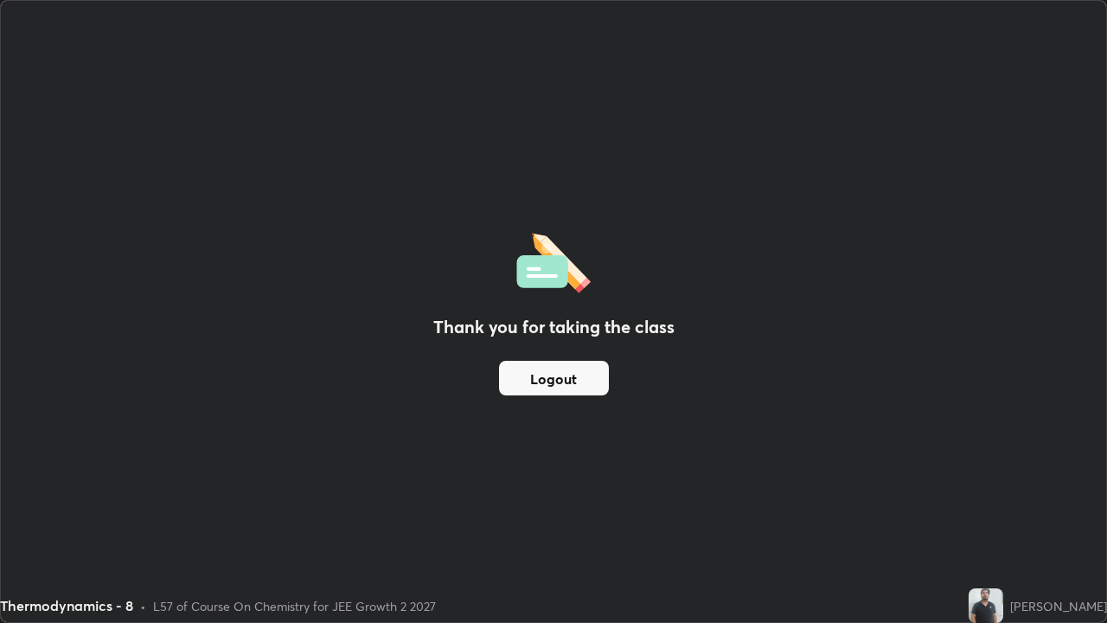
click at [561, 383] on button "Logout" at bounding box center [554, 378] width 110 height 35
